Goal: Information Seeking & Learning: Learn about a topic

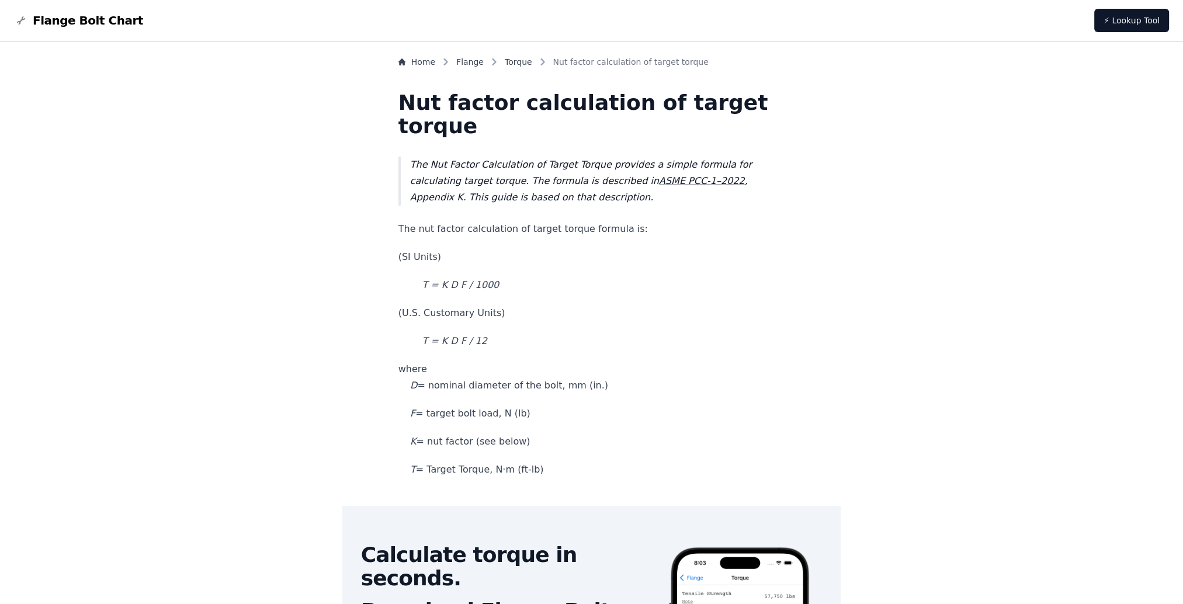
click at [428, 230] on p "The nut factor calculation of target torque formula is:" at bounding box center [591, 229] width 387 height 16
drag, startPoint x: 428, startPoint y: 230, endPoint x: 648, endPoint y: 237, distance: 220.9
click at [446, 283] on p "T = K D F / 1000" at bounding box center [591, 285] width 387 height 16
drag, startPoint x: 446, startPoint y: 286, endPoint x: 536, endPoint y: 287, distance: 89.9
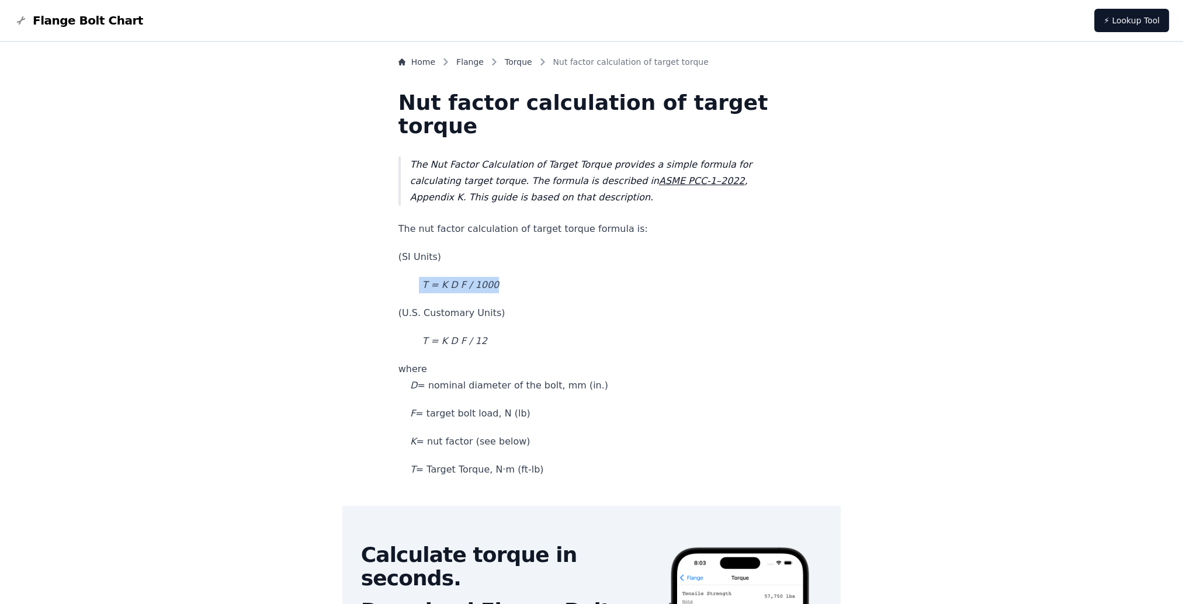
click at [536, 287] on p "T = K D F / 1000" at bounding box center [591, 285] width 387 height 16
click at [473, 391] on p "where D = nominal diameter of the bolt, mm (in.)" at bounding box center [591, 377] width 387 height 33
click at [459, 443] on p "K = nut factor (see below)" at bounding box center [591, 441] width 387 height 16
drag, startPoint x: 459, startPoint y: 443, endPoint x: 492, endPoint y: 442, distance: 32.7
click at [492, 442] on p "K = nut factor (see below)" at bounding box center [591, 441] width 387 height 16
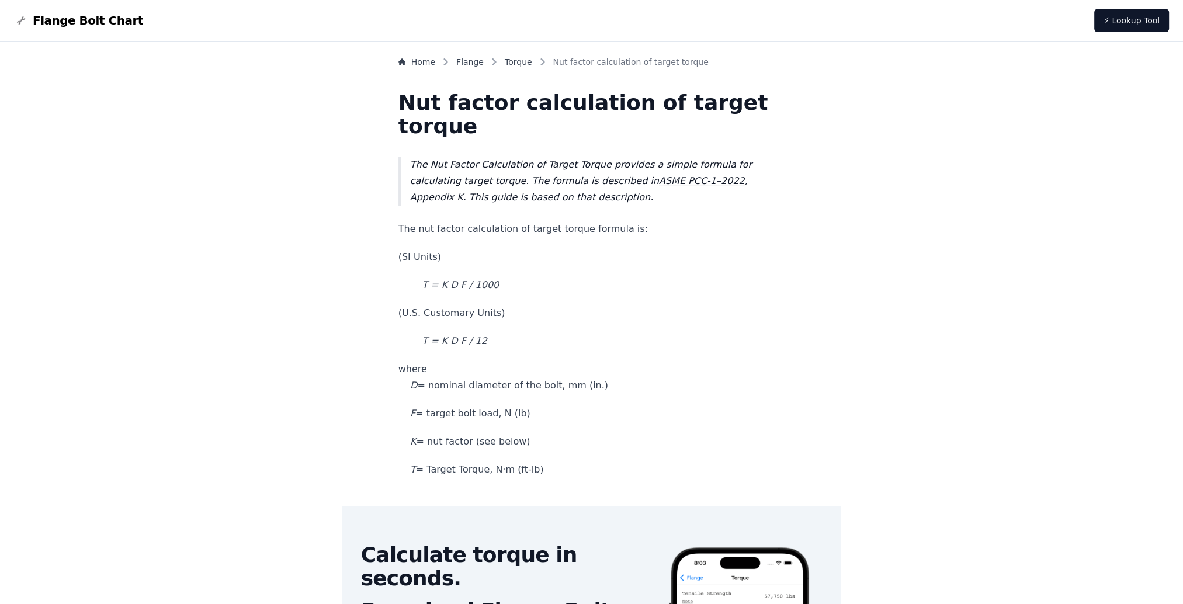
drag, startPoint x: 492, startPoint y: 442, endPoint x: 461, endPoint y: 471, distance: 41.7
click at [461, 471] on p "T = Target Torque, N·m (ft-lb)" at bounding box center [591, 469] width 387 height 16
drag, startPoint x: 461, startPoint y: 471, endPoint x: 496, endPoint y: 471, distance: 35.0
click at [496, 471] on p "T = Target Torque, N·m (ft-lb)" at bounding box center [591, 469] width 387 height 16
drag, startPoint x: 496, startPoint y: 471, endPoint x: 463, endPoint y: 412, distance: 68.0
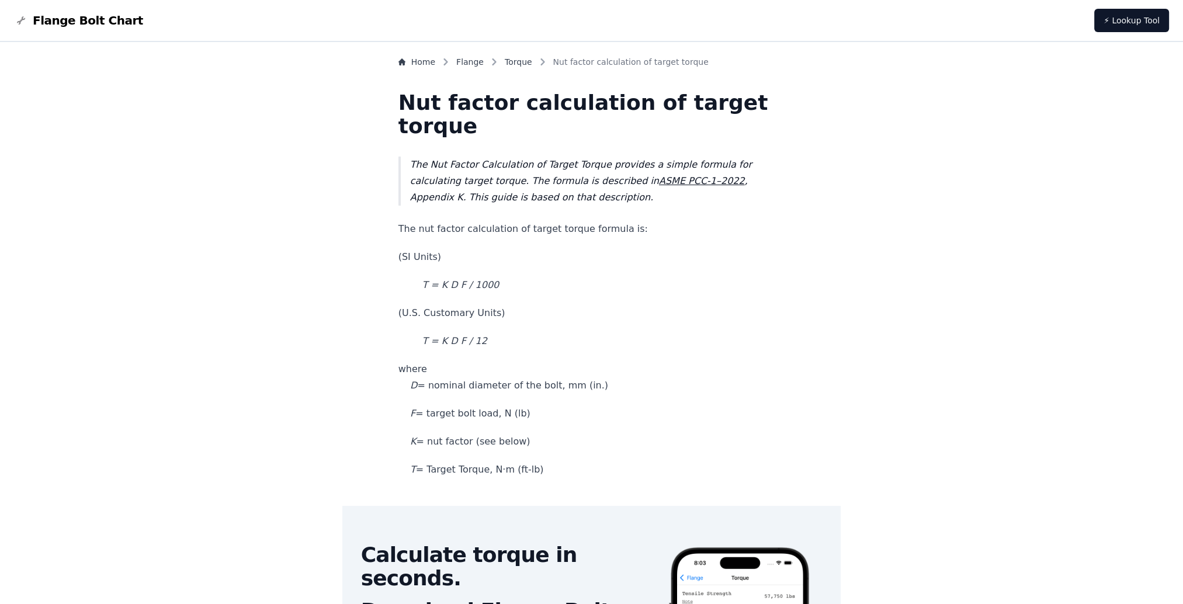
click at [463, 412] on p "F = target bolt load, N (lb)" at bounding box center [591, 413] width 387 height 16
click at [467, 382] on p "where D = nominal diameter of the bolt, mm (in.)" at bounding box center [591, 377] width 387 height 33
drag, startPoint x: 467, startPoint y: 382, endPoint x: 571, endPoint y: 391, distance: 104.9
click at [571, 391] on p "where D = nominal diameter of the bolt, mm (in.)" at bounding box center [591, 377] width 387 height 33
click at [468, 418] on p "F = target bolt load, N (lb)" at bounding box center [591, 413] width 387 height 16
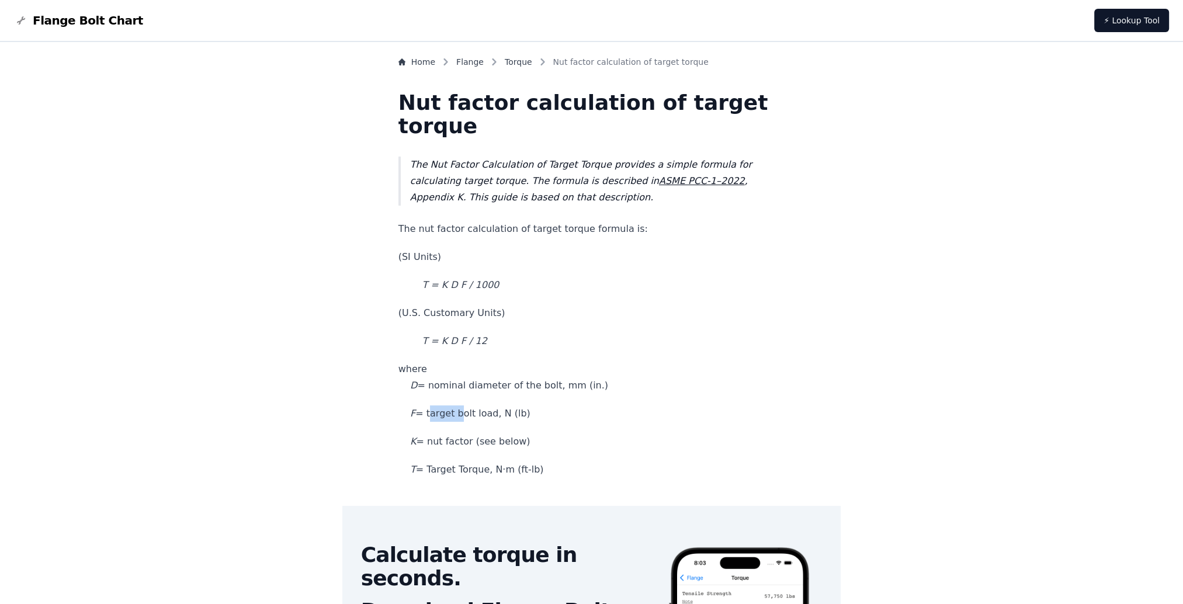
click at [468, 418] on p "F = target bolt load, N (lb)" at bounding box center [591, 413] width 387 height 16
click at [468, 417] on p "F = target bolt load, N (lb)" at bounding box center [591, 413] width 387 height 16
click at [466, 416] on p "F = target bolt load, N (lb)" at bounding box center [591, 413] width 387 height 16
click at [465, 416] on p "F = target bolt load, N (lb)" at bounding box center [591, 413] width 387 height 16
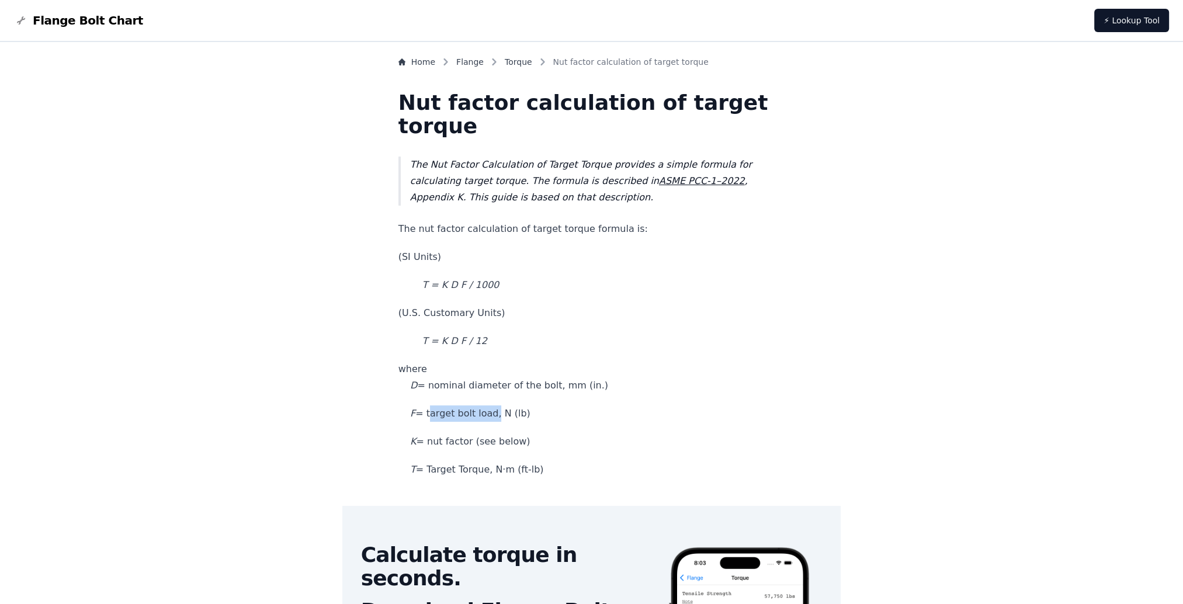
drag, startPoint x: 465, startPoint y: 416, endPoint x: 502, endPoint y: 416, distance: 37.4
click at [502, 416] on p "F = target bolt load, N (lb)" at bounding box center [591, 413] width 387 height 16
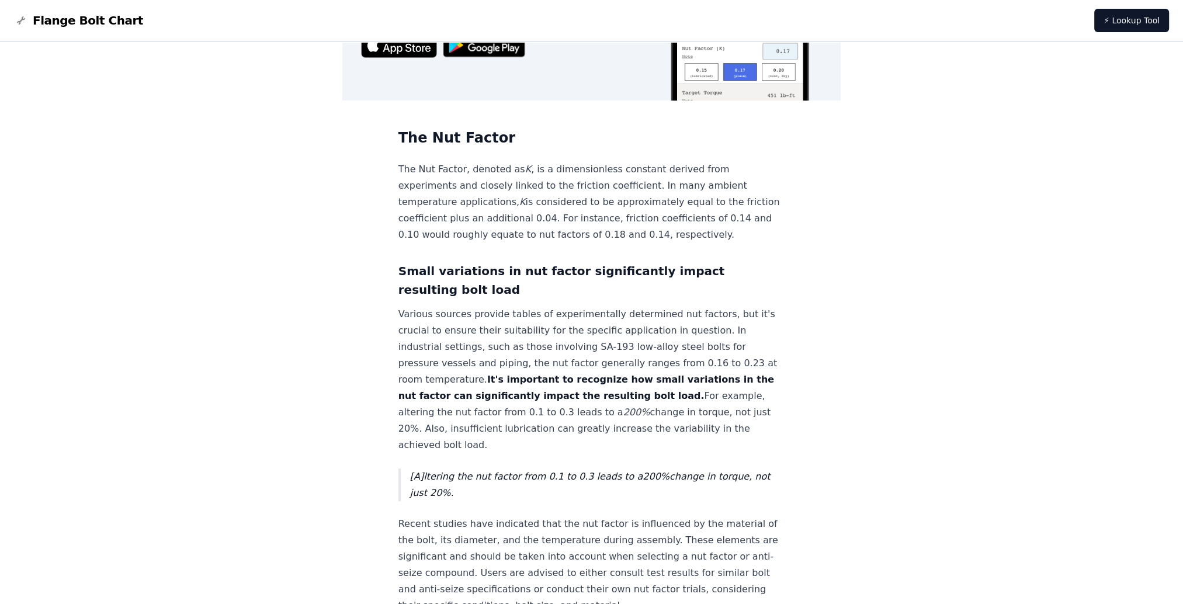
scroll to position [701, 0]
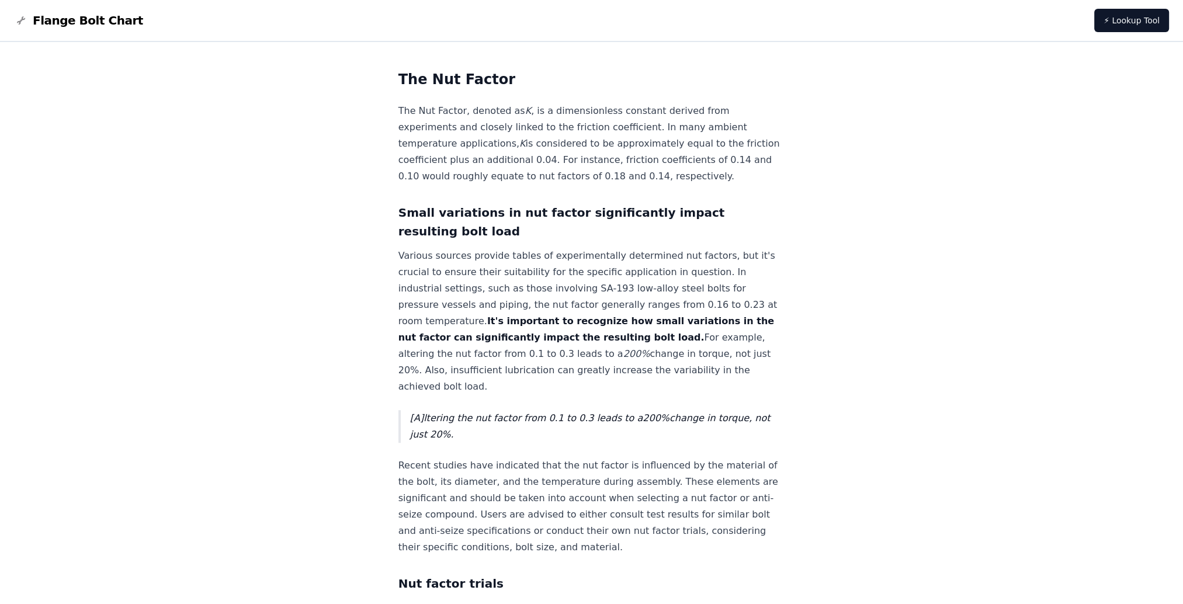
click at [602, 111] on p "The Nut Factor, denoted as K , is a dimensionless constant derived from experim…" at bounding box center [591, 144] width 387 height 82
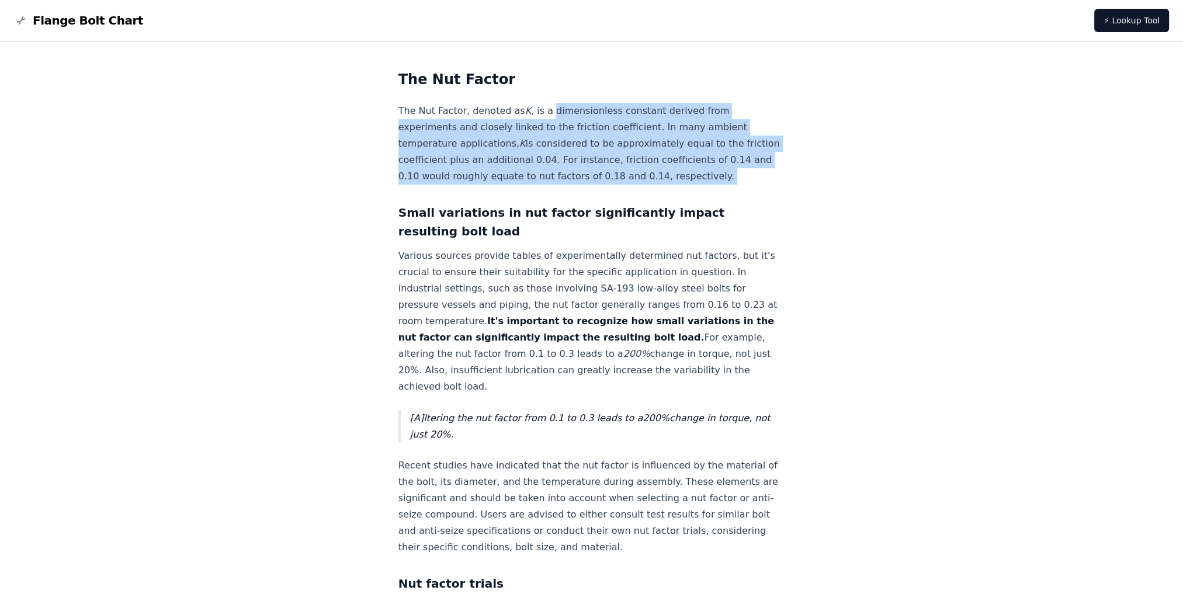
drag, startPoint x: 602, startPoint y: 111, endPoint x: 702, endPoint y: 190, distance: 127.7
click at [702, 185] on p "The Nut Factor, denoted as K , is a dimensionless constant derived from experim…" at bounding box center [591, 144] width 387 height 82
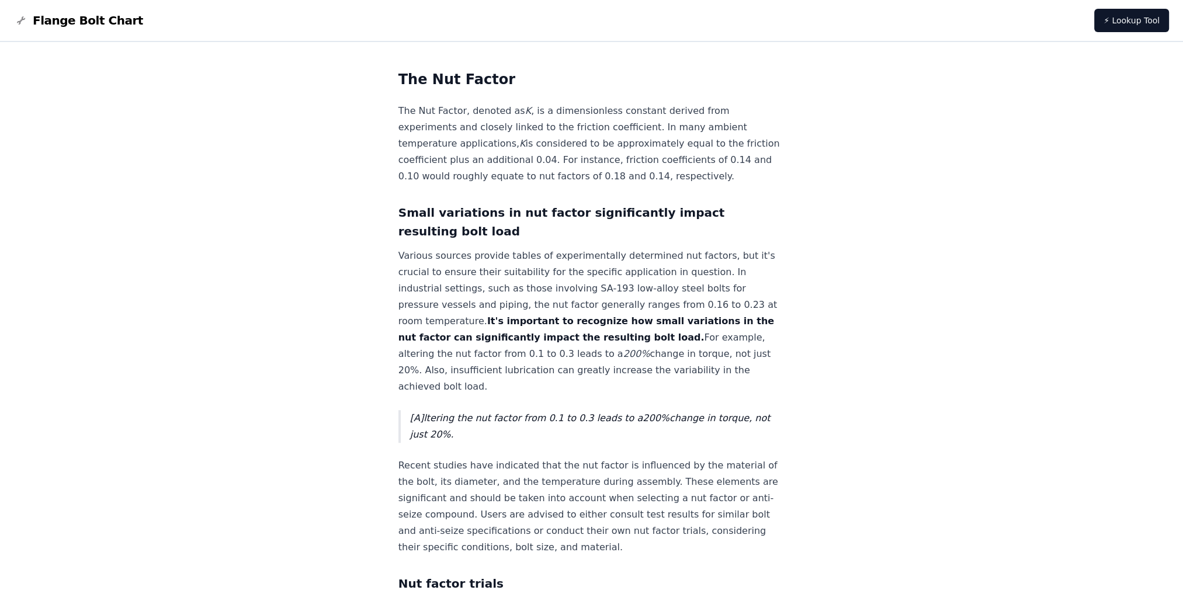
click at [460, 268] on p "Various sources provide tables of experimentally determined nut factors, but it…" at bounding box center [591, 321] width 387 height 147
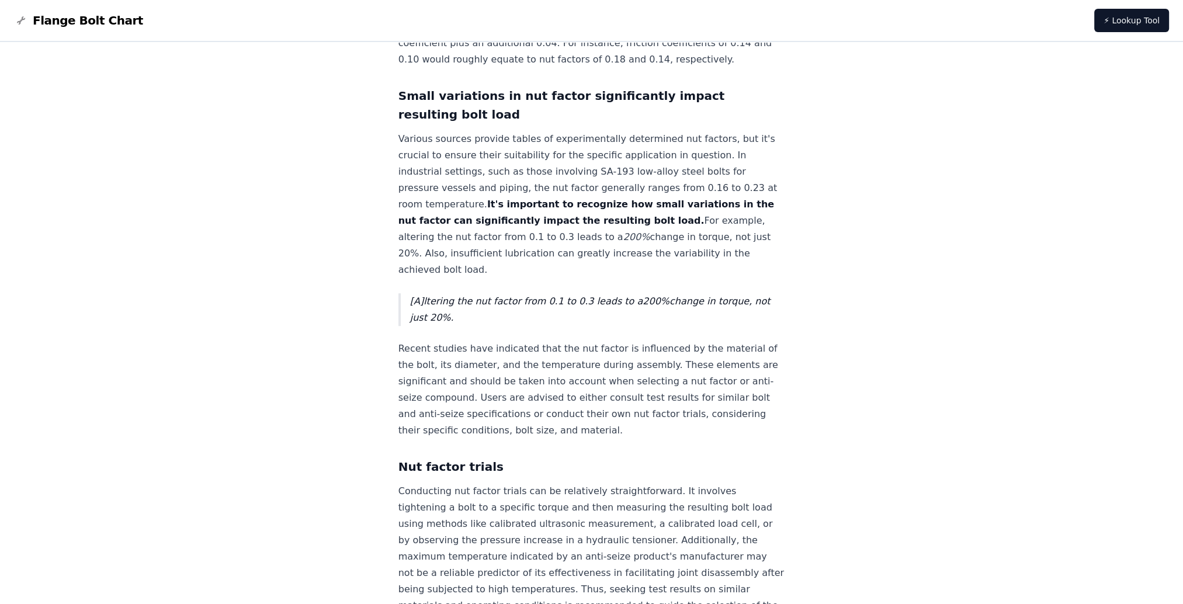
scroll to position [876, 0]
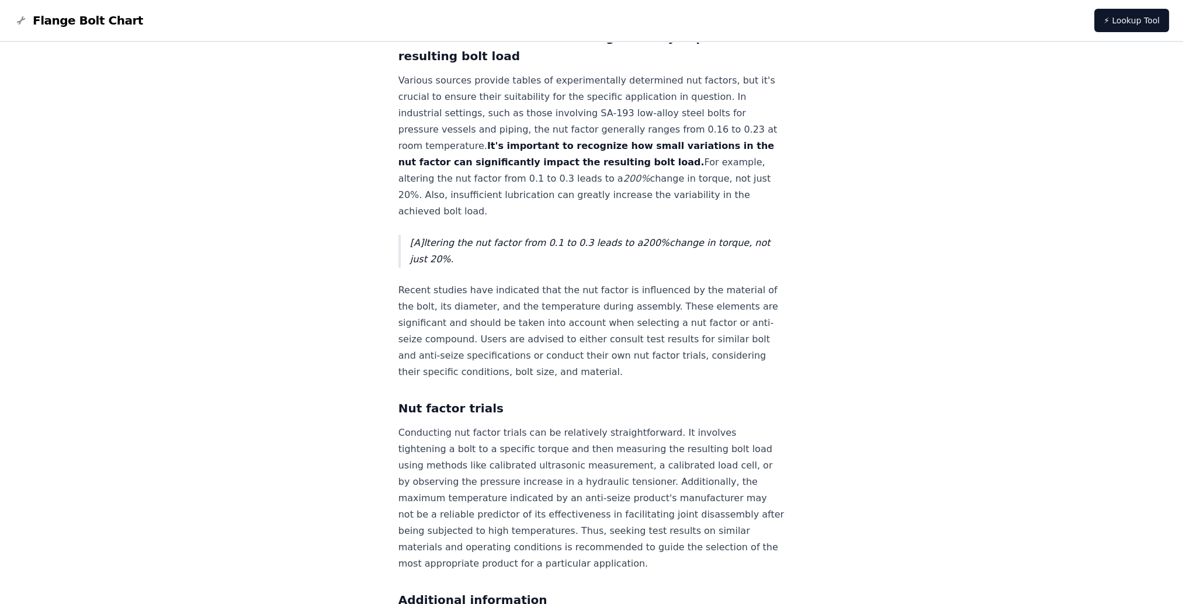
click at [436, 101] on p "Various sources provide tables of experimentally determined nut factors, but it…" at bounding box center [591, 145] width 387 height 147
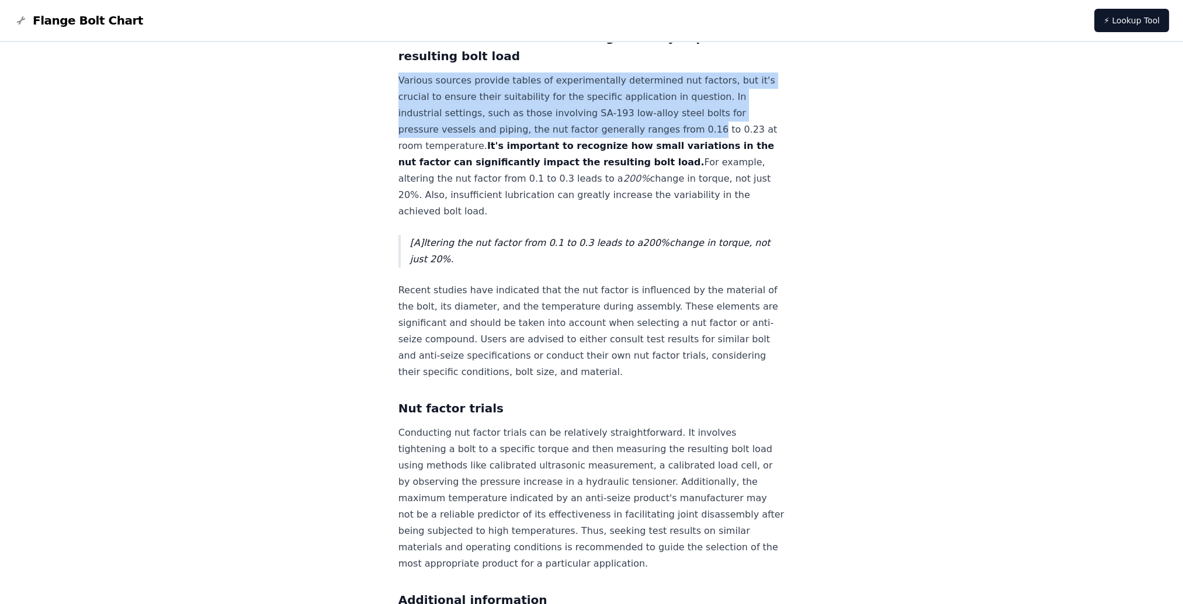
drag, startPoint x: 436, startPoint y: 101, endPoint x: 707, endPoint y: 151, distance: 274.9
click at [707, 151] on p "Various sources provide tables of experimentally determined nut factors, but it…" at bounding box center [591, 145] width 387 height 147
click at [708, 148] on p "Various sources provide tables of experimentally determined nut factors, but it…" at bounding box center [591, 145] width 387 height 147
click at [706, 147] on p "Various sources provide tables of experimentally determined nut factors, but it…" at bounding box center [591, 145] width 387 height 147
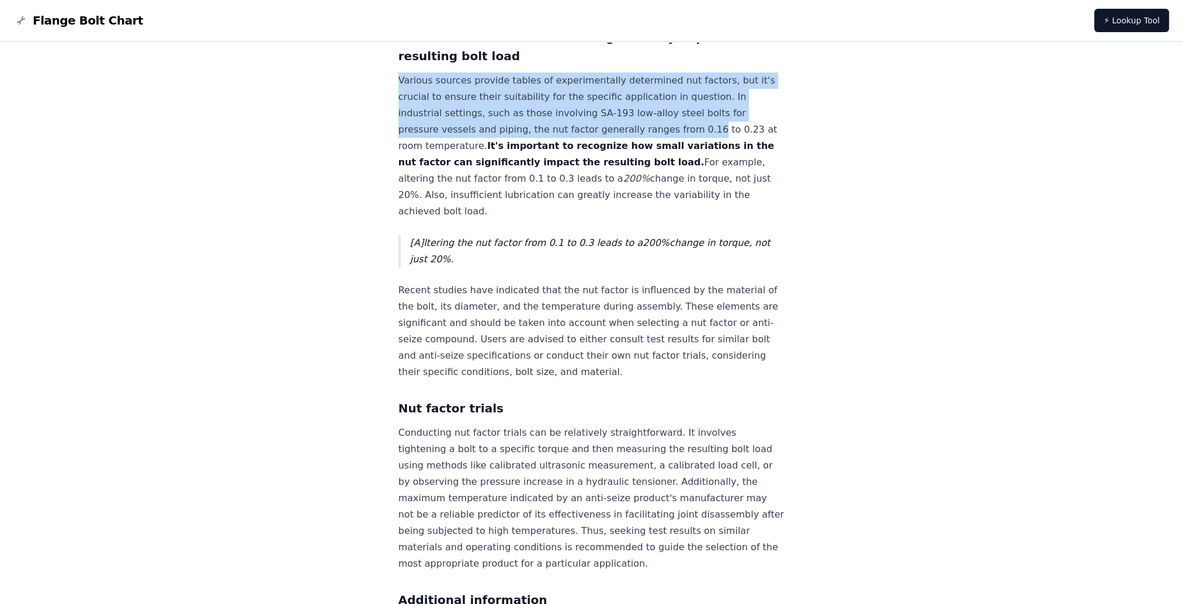
click at [692, 147] on p "Various sources provide tables of experimentally determined nut factors, but it…" at bounding box center [591, 145] width 387 height 147
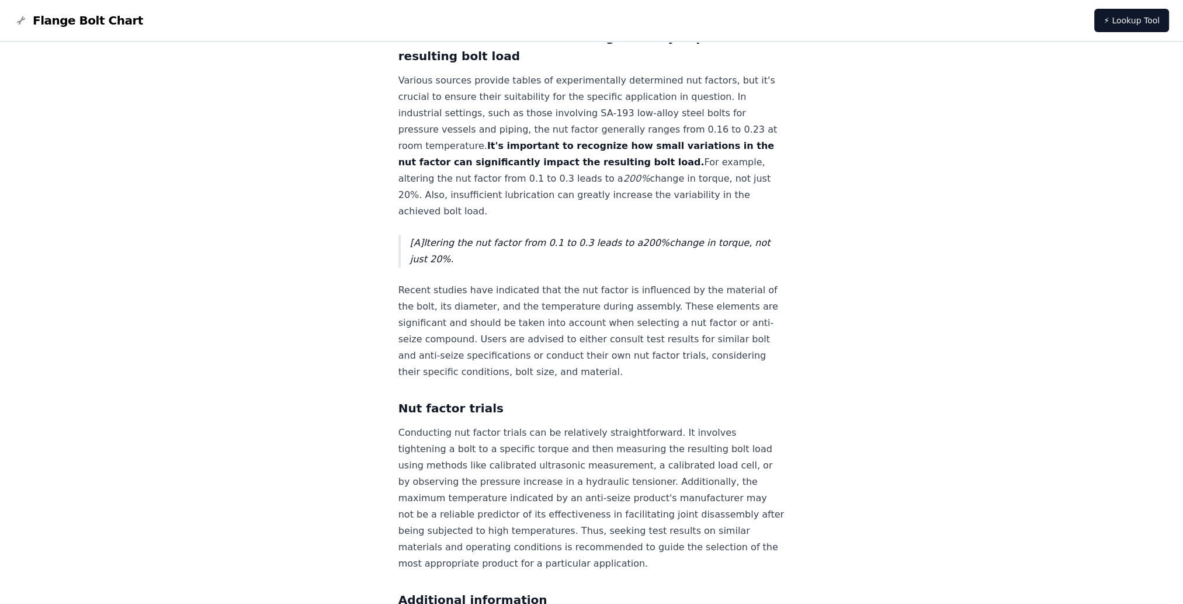
click at [704, 148] on p "Various sources provide tables of experimentally determined nut factors, but it…" at bounding box center [591, 145] width 387 height 147
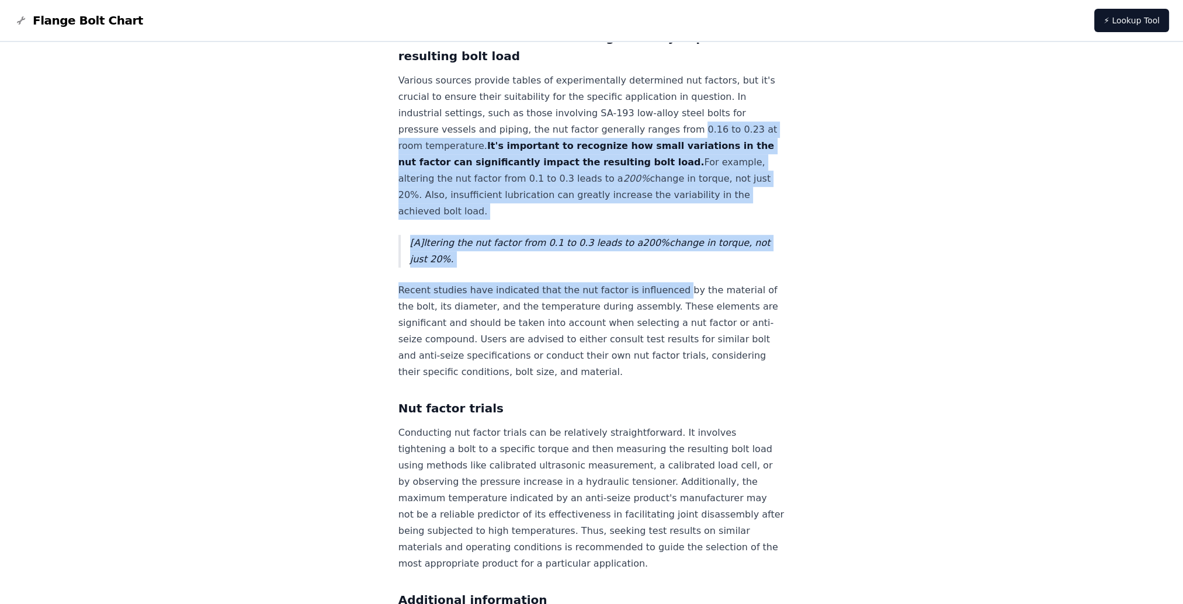
drag, startPoint x: 704, startPoint y: 148, endPoint x: 680, endPoint y: 289, distance: 143.4
click at [437, 306] on p "Recent studies have indicated that the nut factor is influenced by the material…" at bounding box center [591, 331] width 387 height 98
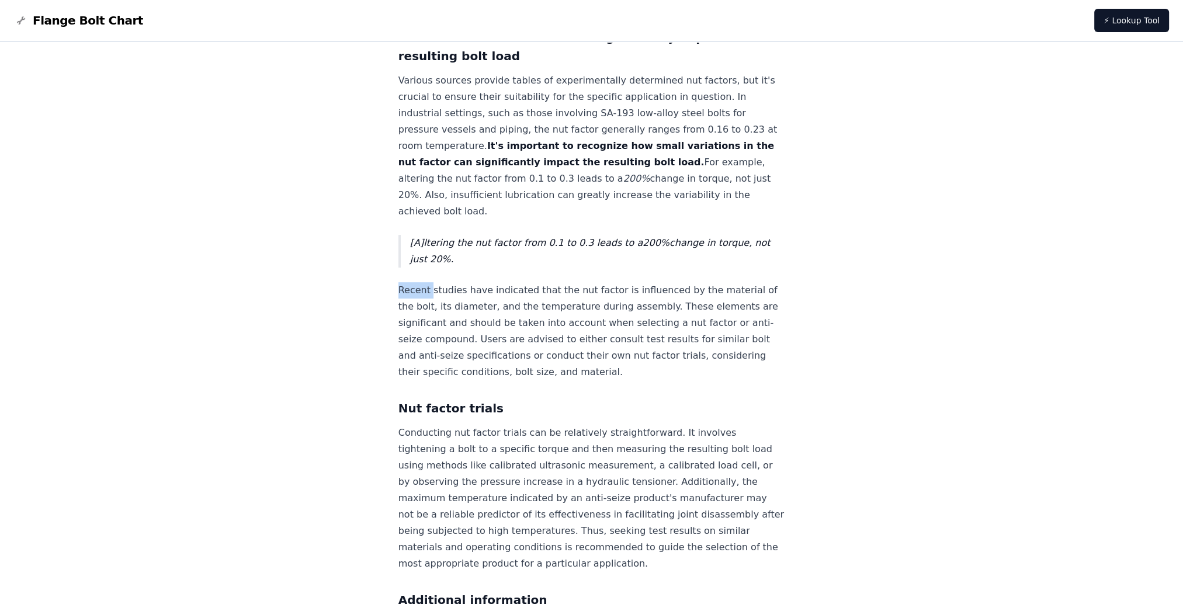
click at [437, 306] on p "Recent studies have indicated that the nut factor is influenced by the material…" at bounding box center [591, 331] width 387 height 98
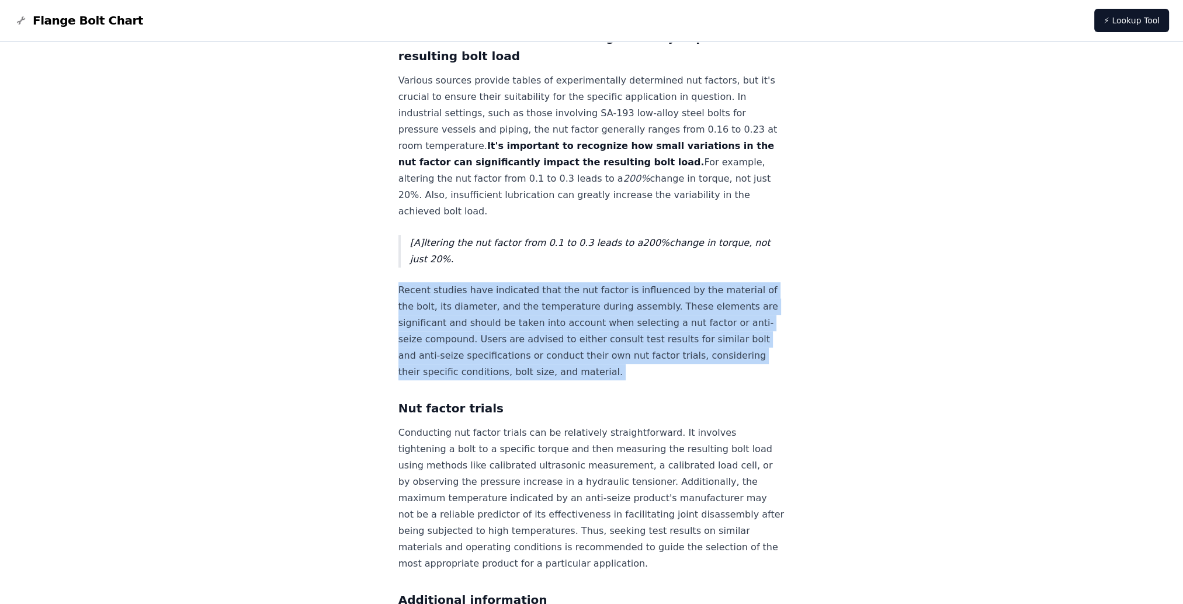
click at [437, 306] on p "Recent studies have indicated that the nut factor is influenced by the material…" at bounding box center [591, 331] width 387 height 98
click at [435, 310] on p "Recent studies have indicated that the nut factor is influenced by the material…" at bounding box center [591, 331] width 387 height 98
click at [433, 310] on p "Recent studies have indicated that the nut factor is influenced by the material…" at bounding box center [591, 331] width 387 height 98
click at [481, 310] on p "Recent studies have indicated that the nut factor is influenced by the material…" at bounding box center [591, 331] width 387 height 98
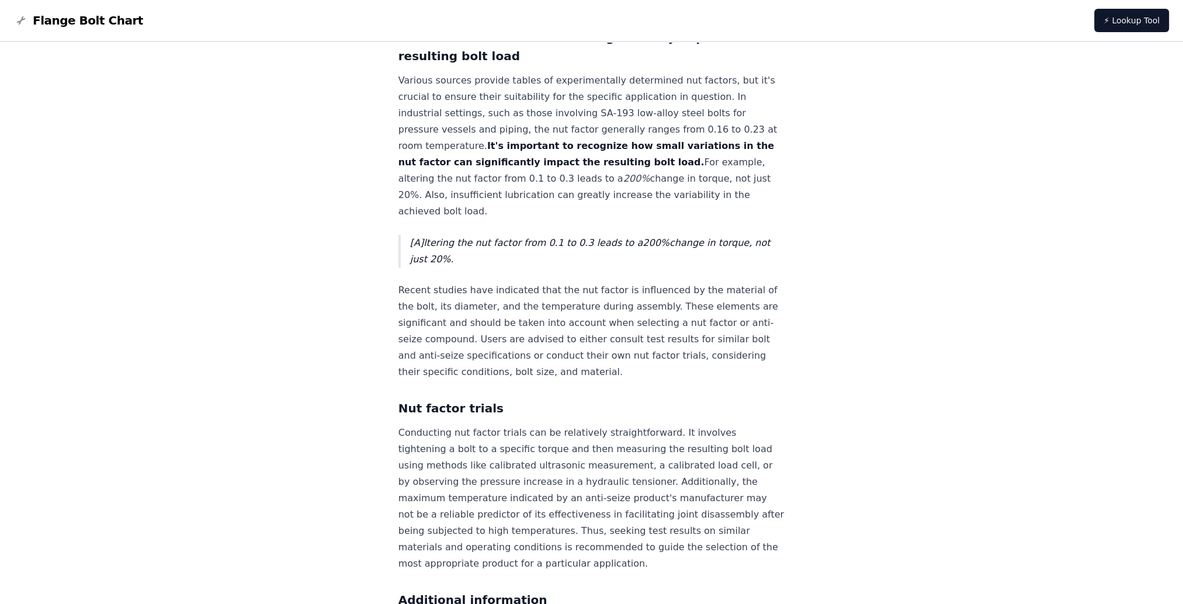
click at [437, 307] on p "Recent studies have indicated that the nut factor is influenced by the material…" at bounding box center [591, 331] width 387 height 98
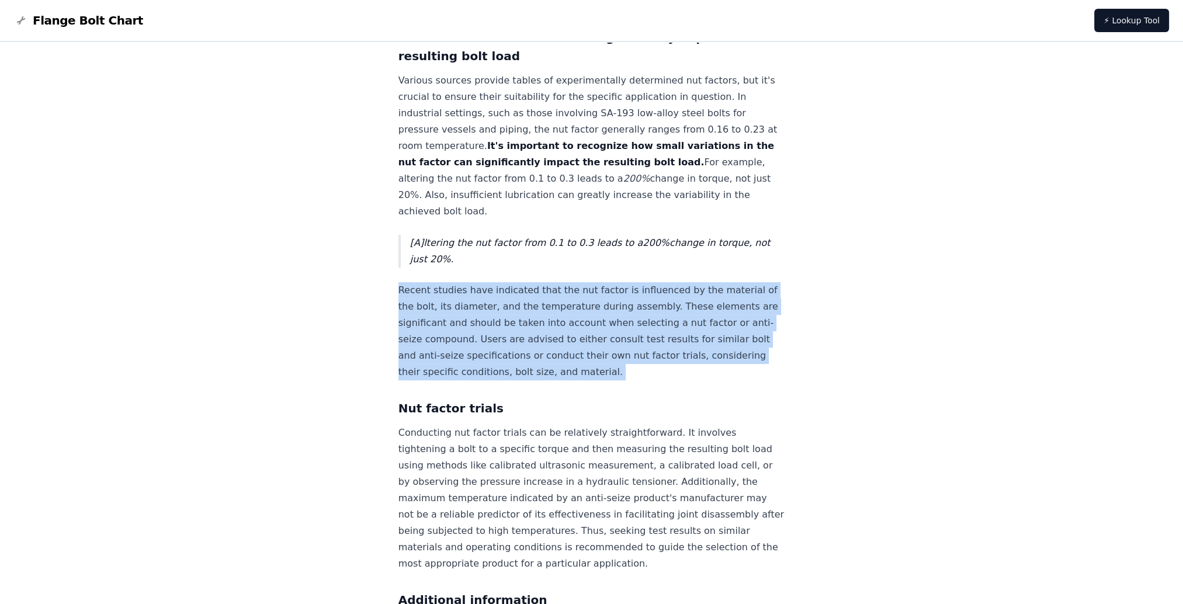
drag, startPoint x: 437, startPoint y: 307, endPoint x: 732, endPoint y: 390, distance: 306.4
click at [732, 380] on p "Recent studies have indicated that the nut factor is influenced by the material…" at bounding box center [591, 331] width 387 height 98
drag, startPoint x: 732, startPoint y: 390, endPoint x: 685, endPoint y: 388, distance: 47.9
click at [685, 380] on p "Recent studies have indicated that the nut factor is influenced by the material…" at bounding box center [591, 331] width 387 height 98
click at [698, 380] on p "Recent studies have indicated that the nut factor is influenced by the material…" at bounding box center [591, 331] width 387 height 98
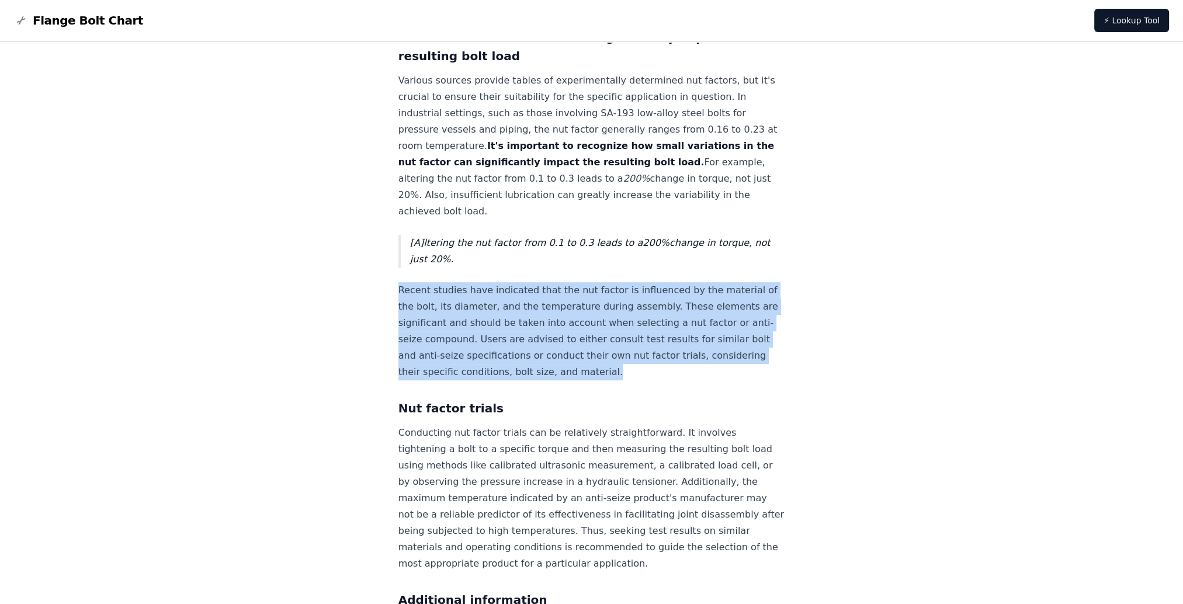
drag, startPoint x: 696, startPoint y: 385, endPoint x: 408, endPoint y: 301, distance: 300.0
drag, startPoint x: 408, startPoint y: 301, endPoint x: 530, endPoint y: 357, distance: 134.6
click at [530, 357] on p "Recent studies have indicated that the nut factor is influenced by the material…" at bounding box center [591, 331] width 387 height 98
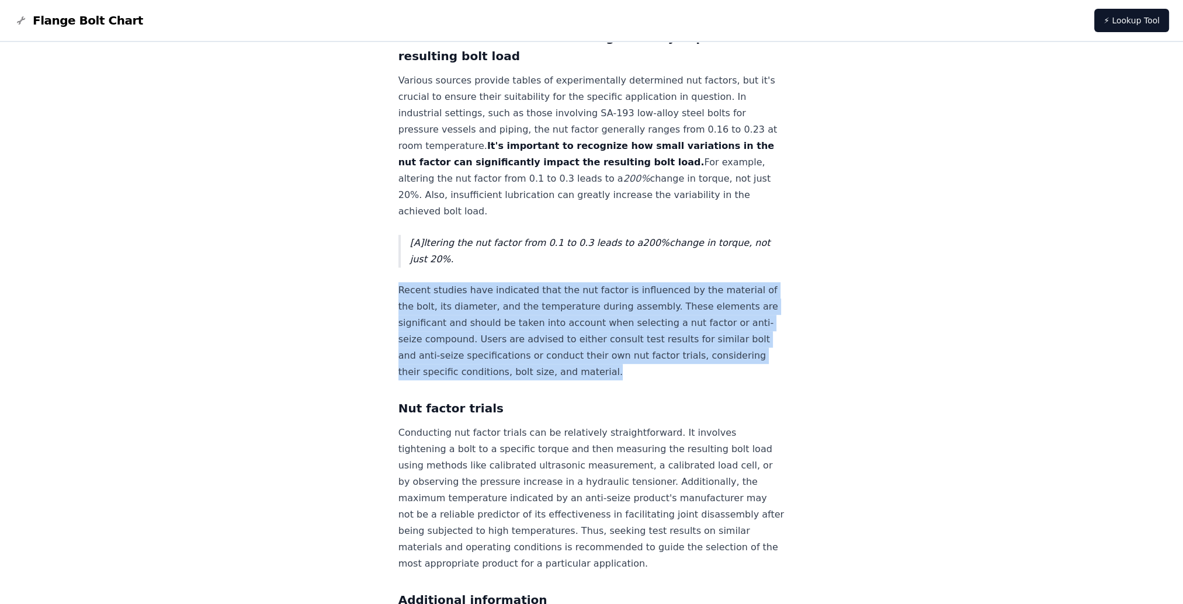
click at [528, 357] on p "Recent studies have indicated that the nut factor is influenced by the material…" at bounding box center [591, 331] width 387 height 98
drag, startPoint x: 528, startPoint y: 357, endPoint x: 525, endPoint y: 373, distance: 15.5
click at [525, 373] on p "Recent studies have indicated that the nut factor is influenced by the material…" at bounding box center [591, 331] width 387 height 98
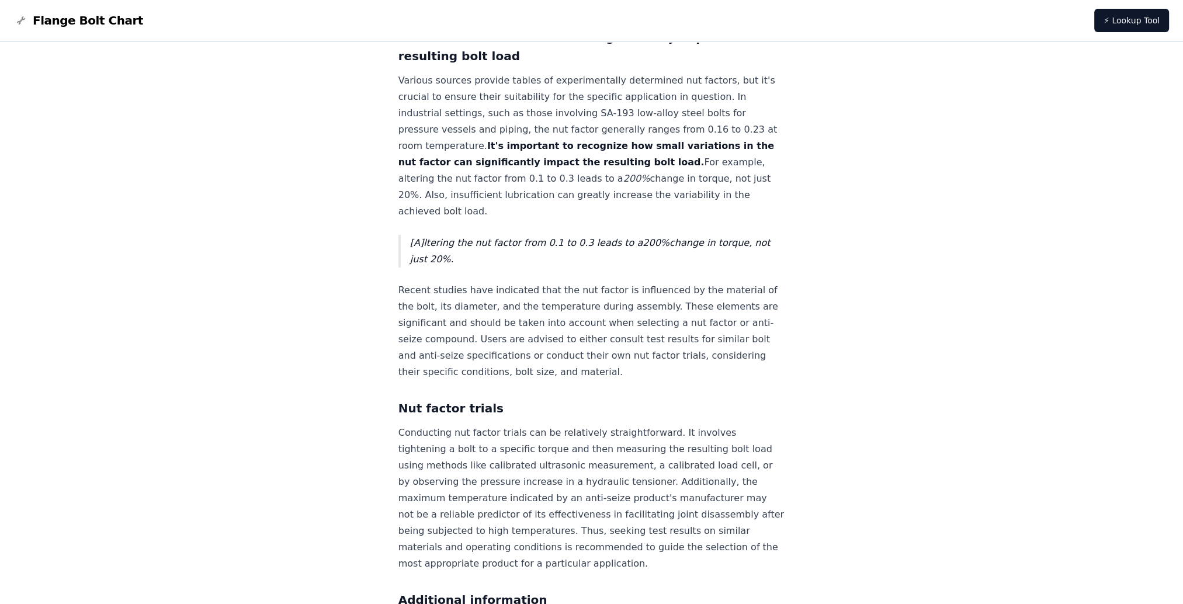
click at [710, 418] on h3 "Nut factor trials" at bounding box center [591, 408] width 387 height 19
click at [525, 356] on p "Recent studies have indicated that the nut factor is influenced by the material…" at bounding box center [591, 331] width 387 height 98
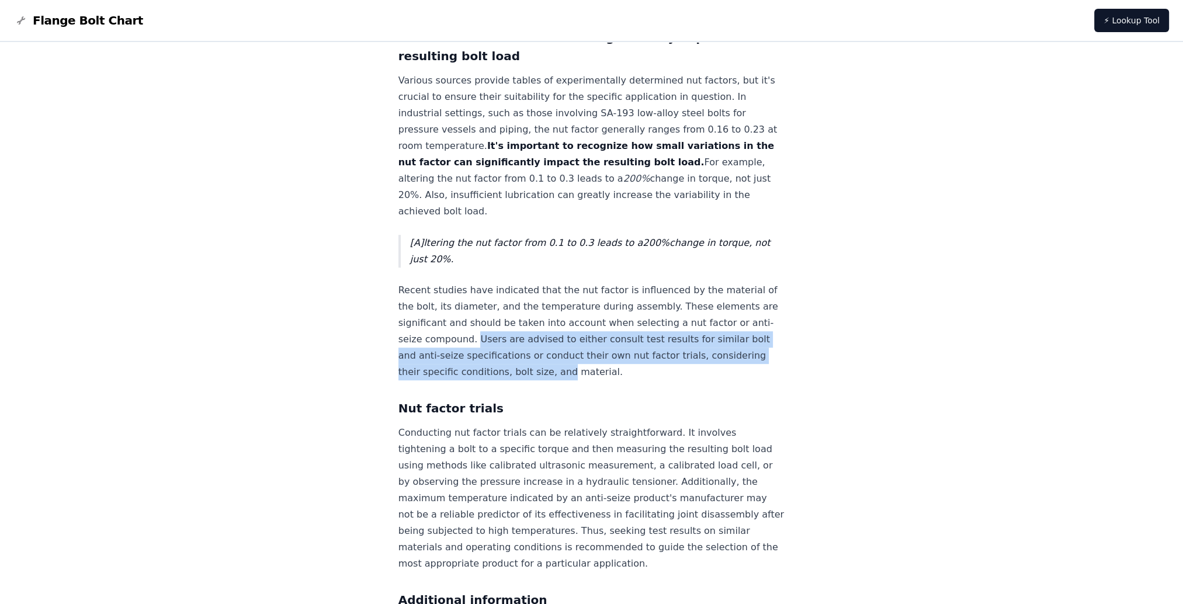
drag, startPoint x: 525, startPoint y: 356, endPoint x: 628, endPoint y: 391, distance: 109.3
click at [628, 380] on p "Recent studies have indicated that the nut factor is influenced by the material…" at bounding box center [591, 331] width 387 height 98
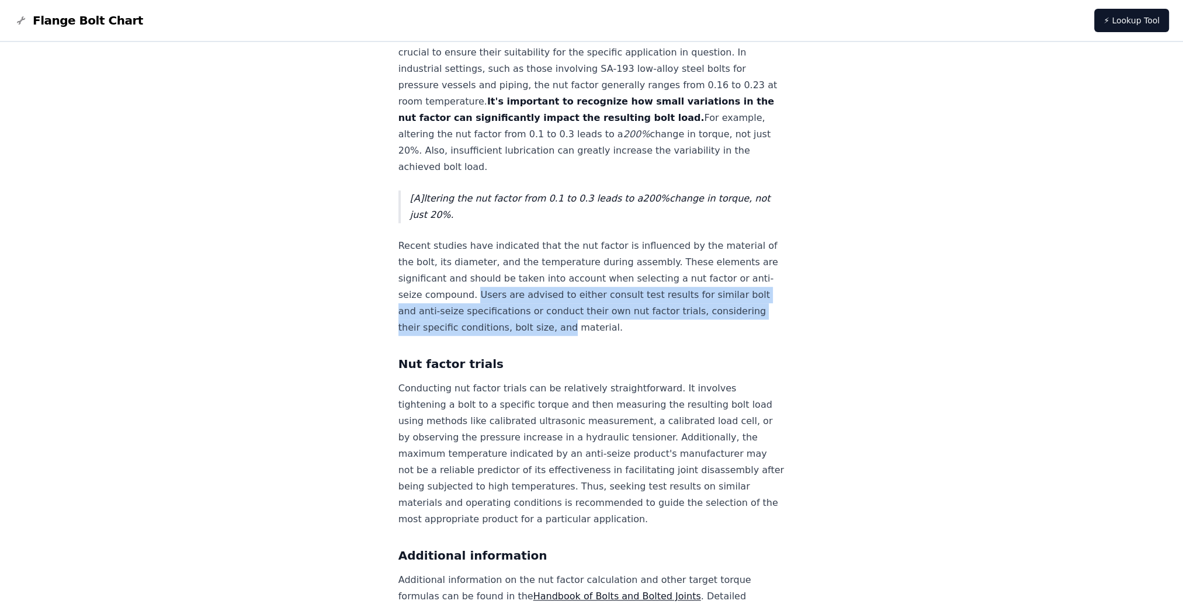
scroll to position [1040, 0]
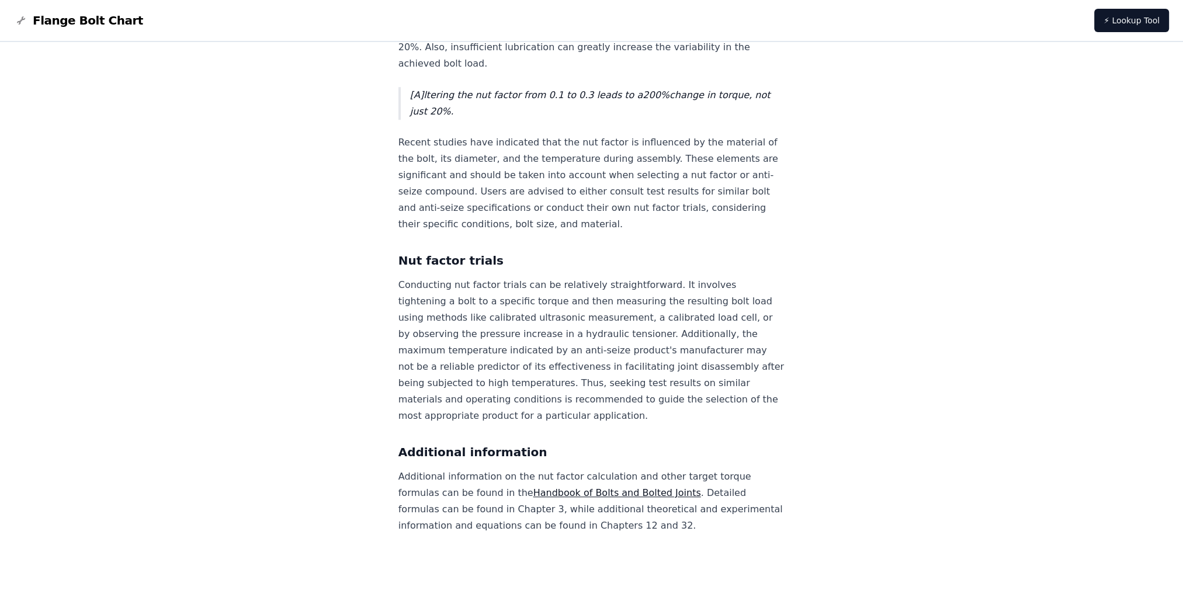
click at [529, 328] on p "Conducting nut factor trials can be relatively straightforward. It involves tig…" at bounding box center [591, 350] width 387 height 147
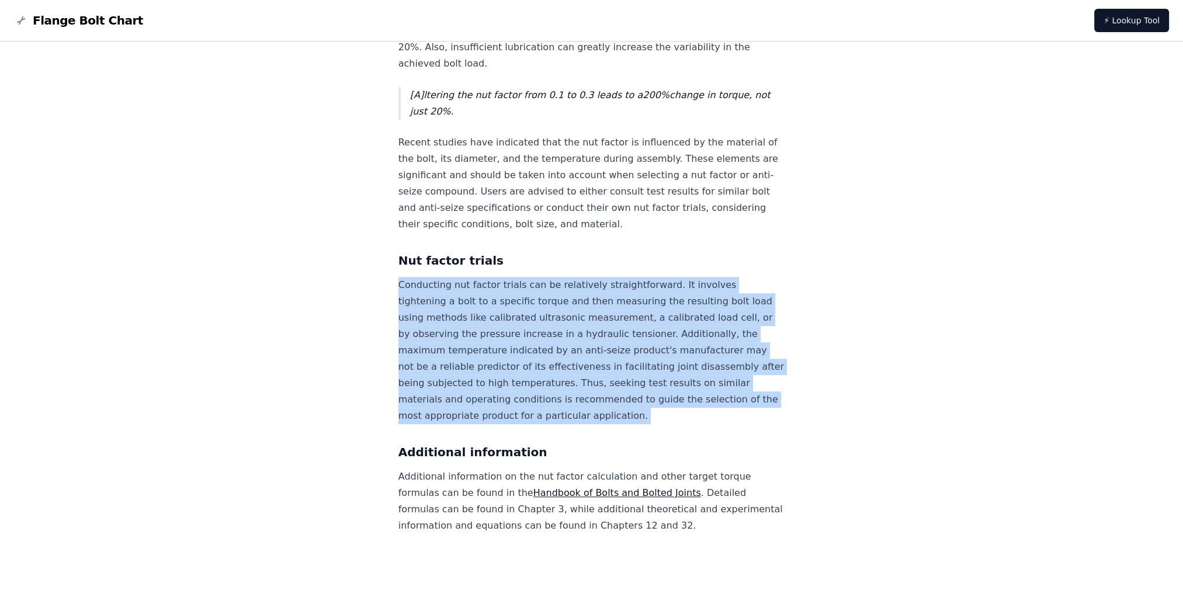
click at [529, 328] on p "Conducting nut factor trials can be relatively straightforward. It involves tig…" at bounding box center [591, 350] width 387 height 147
drag, startPoint x: 529, startPoint y: 328, endPoint x: 544, endPoint y: 396, distance: 70.1
click at [544, 396] on p "Conducting nut factor trials can be relatively straightforward. It involves tig…" at bounding box center [591, 350] width 387 height 147
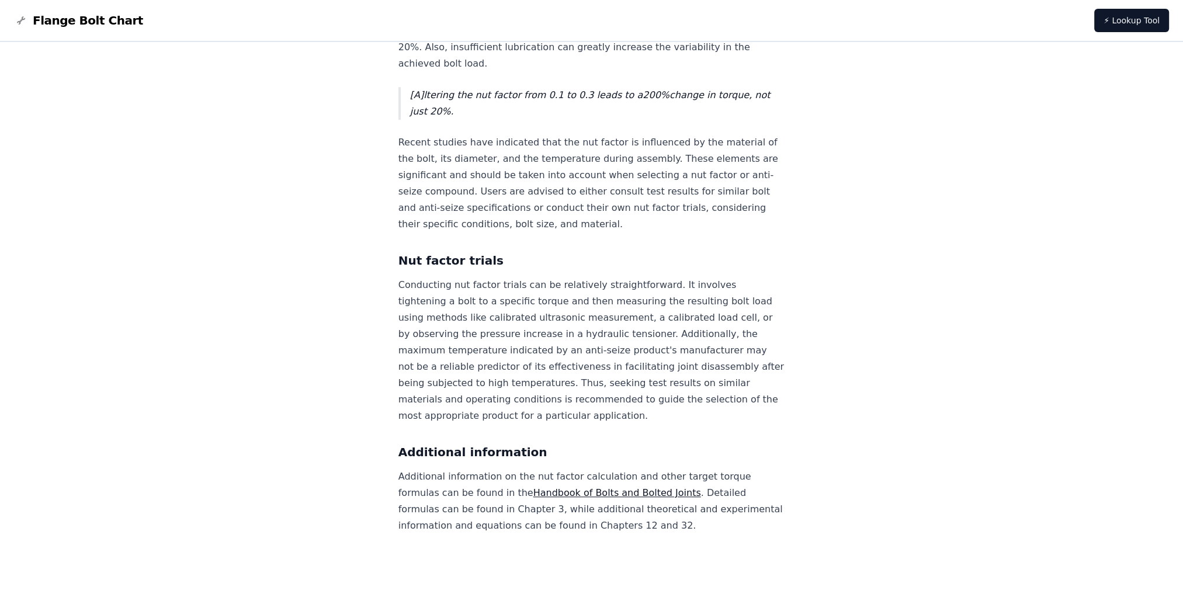
click at [488, 474] on p "Additional information on the nut factor calculation and other target torque fo…" at bounding box center [591, 500] width 387 height 65
click at [651, 494] on link "Handbook of Bolts and Bolted Joints" at bounding box center [617, 492] width 168 height 11
